Goal: Information Seeking & Learning: Learn about a topic

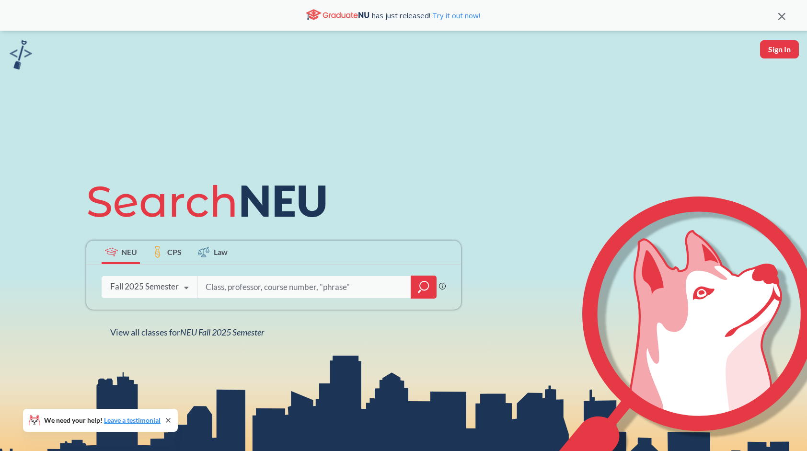
click at [241, 286] on input "search" at bounding box center [304, 287] width 199 height 20
type input "EECE 5651. Introduction to Photonic Devices"
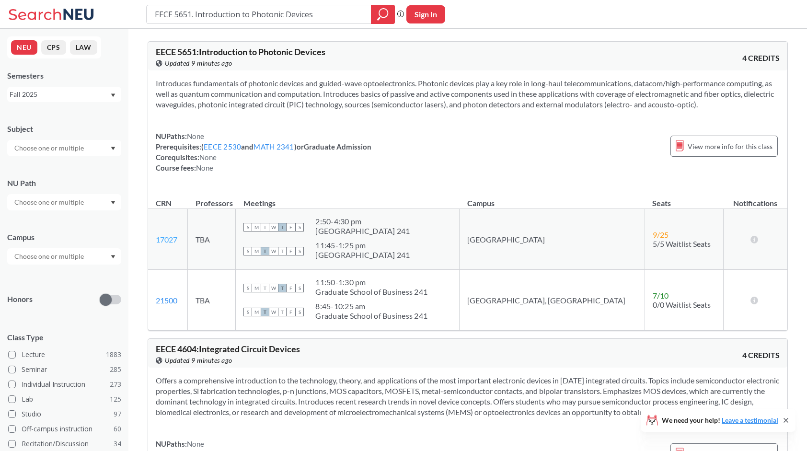
click at [168, 239] on link "17027" at bounding box center [167, 239] width 22 height 9
click at [653, 247] on span "5/5 Waitlist Seats" at bounding box center [682, 243] width 58 height 9
click at [742, 154] on div "View more info for this class" at bounding box center [724, 146] width 107 height 21
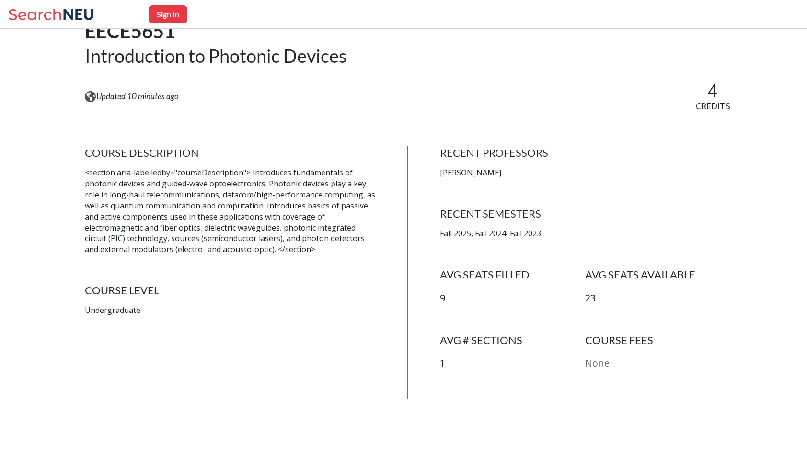
scroll to position [144, 0]
